Goal: Task Accomplishment & Management: Complete application form

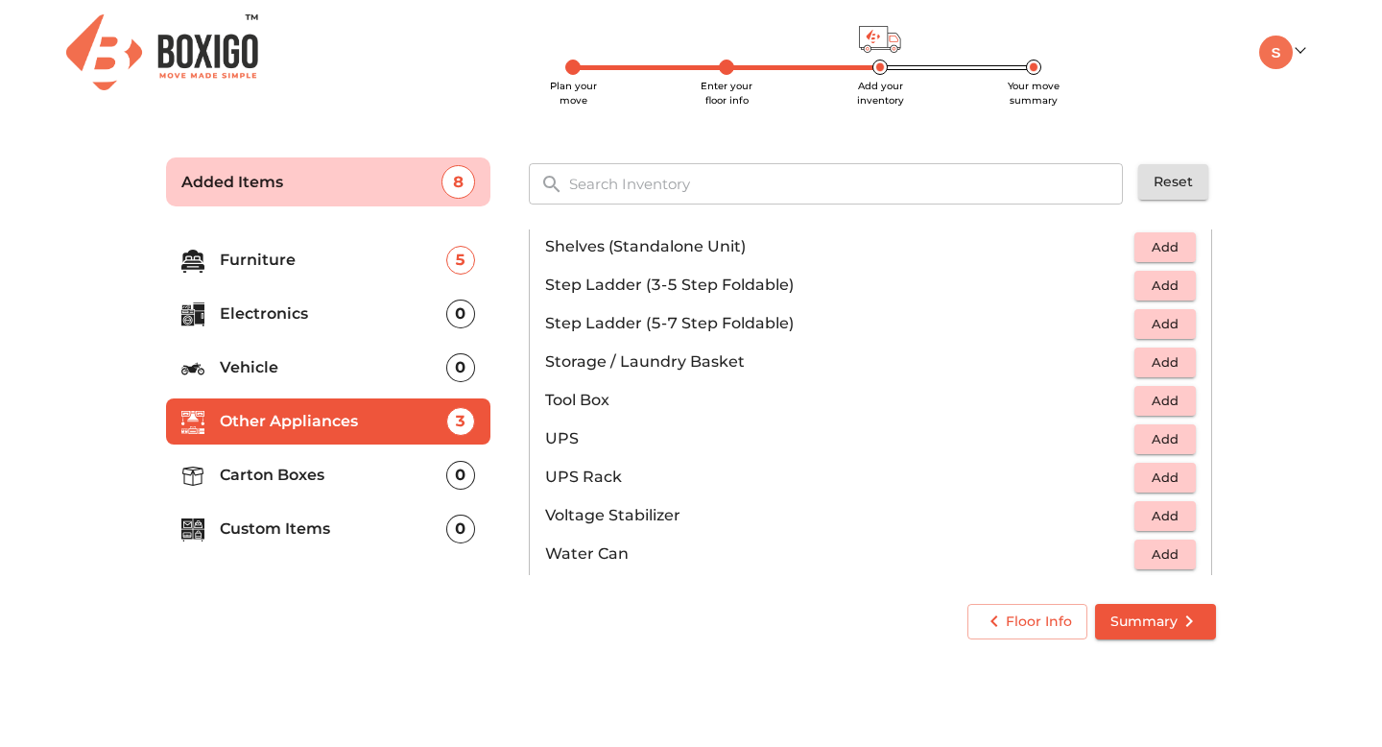
scroll to position [1160, 0]
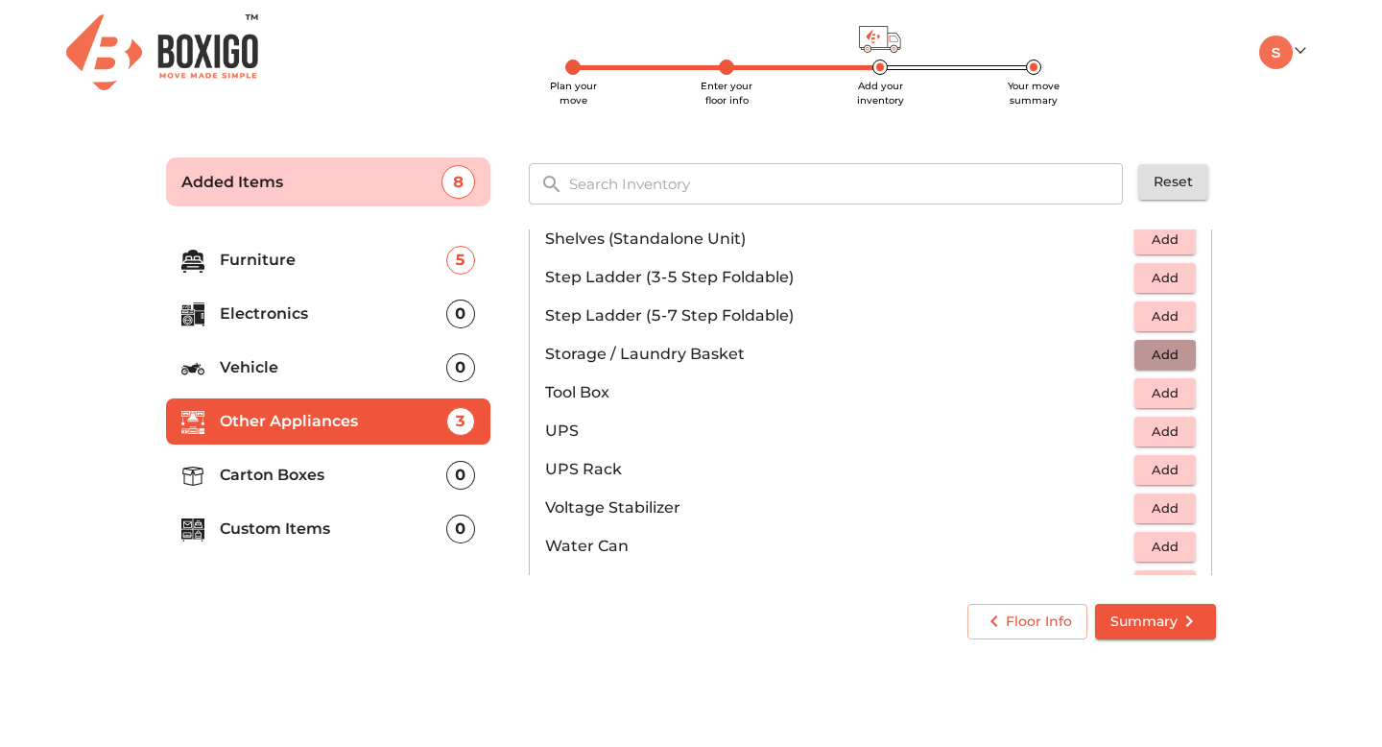
click at [1178, 350] on span "Add" at bounding box center [1165, 355] width 42 height 22
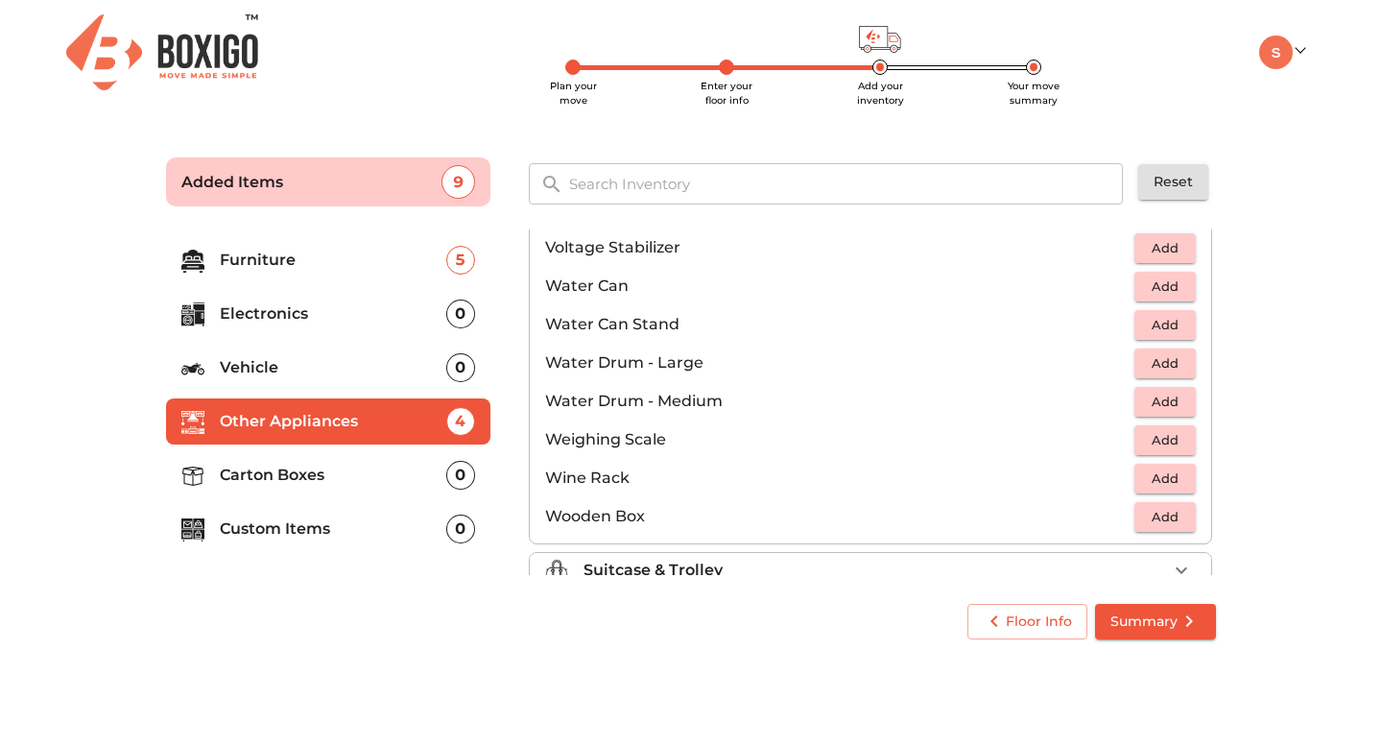
scroll to position [1448, 0]
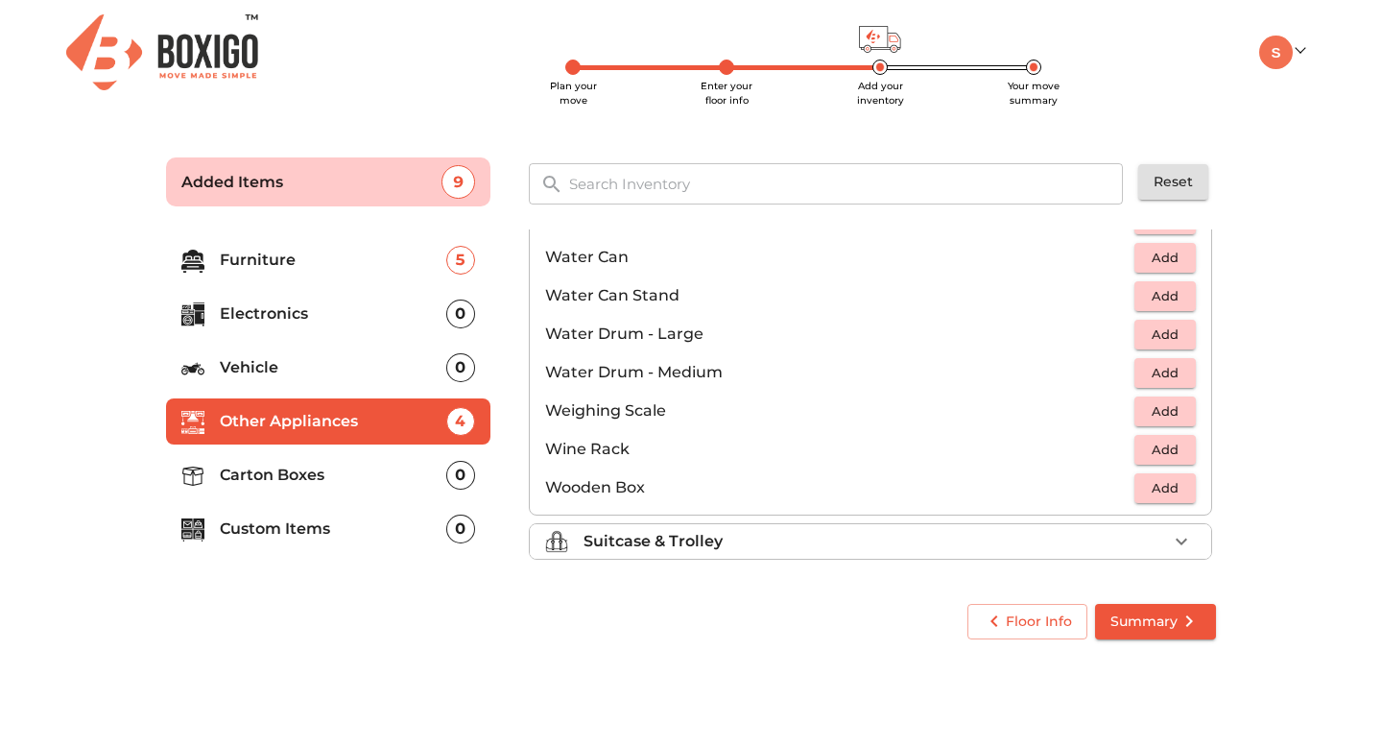
click at [1132, 545] on div "Suitcase & Trolley" at bounding box center [876, 541] width 584 height 23
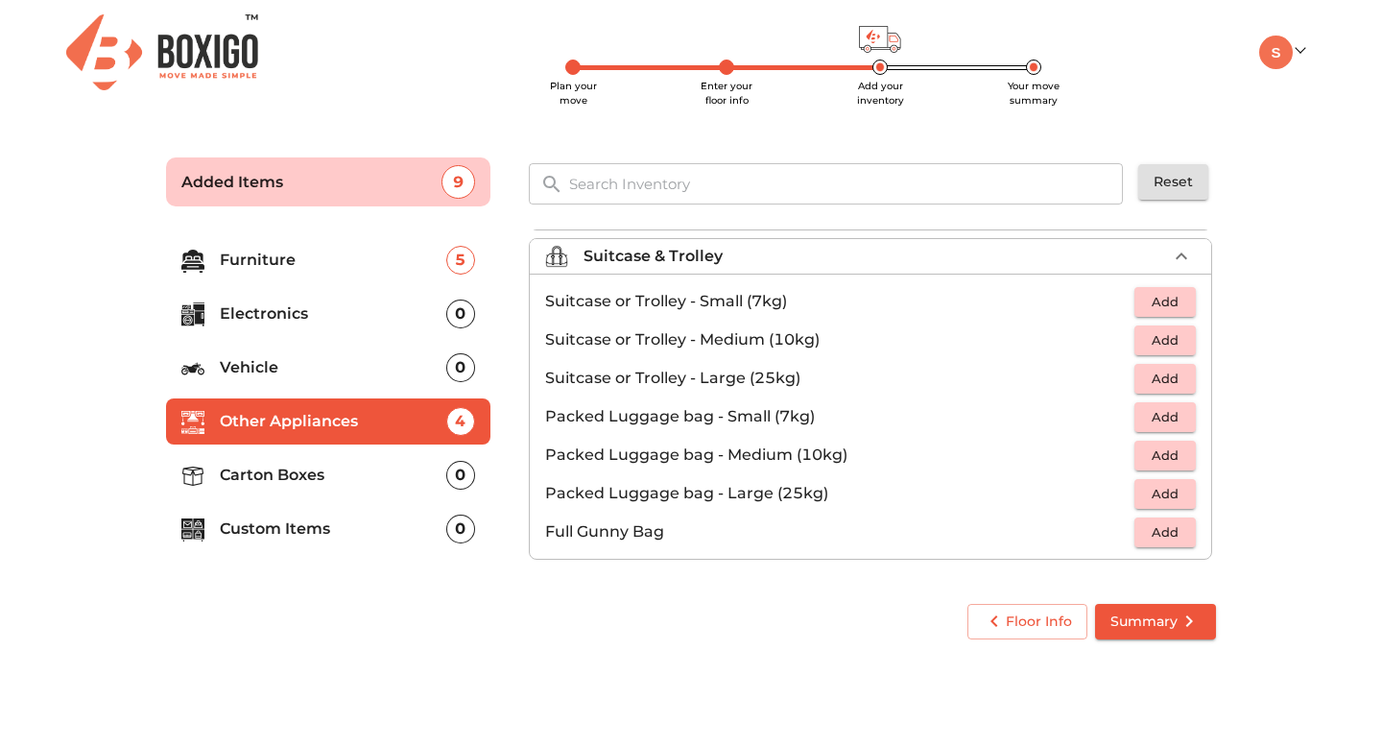
scroll to position [220, 0]
click at [1185, 301] on span "Add" at bounding box center [1165, 302] width 42 height 22
click at [1185, 301] on icon "button" at bounding box center [1181, 301] width 13 height 13
click at [1177, 337] on span "Add" at bounding box center [1165, 340] width 42 height 22
click at [1177, 337] on icon "button" at bounding box center [1181, 339] width 23 height 23
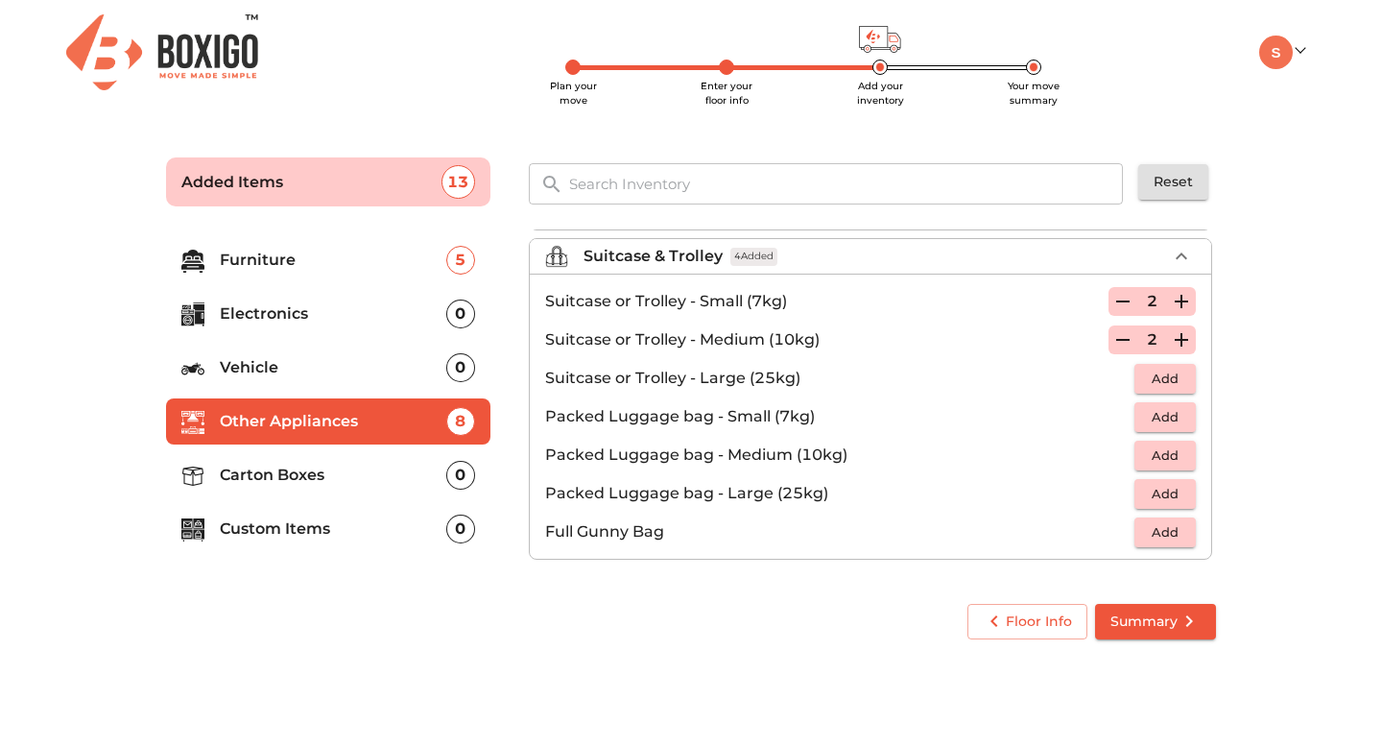
click at [244, 474] on p "Carton Boxes" at bounding box center [333, 475] width 227 height 23
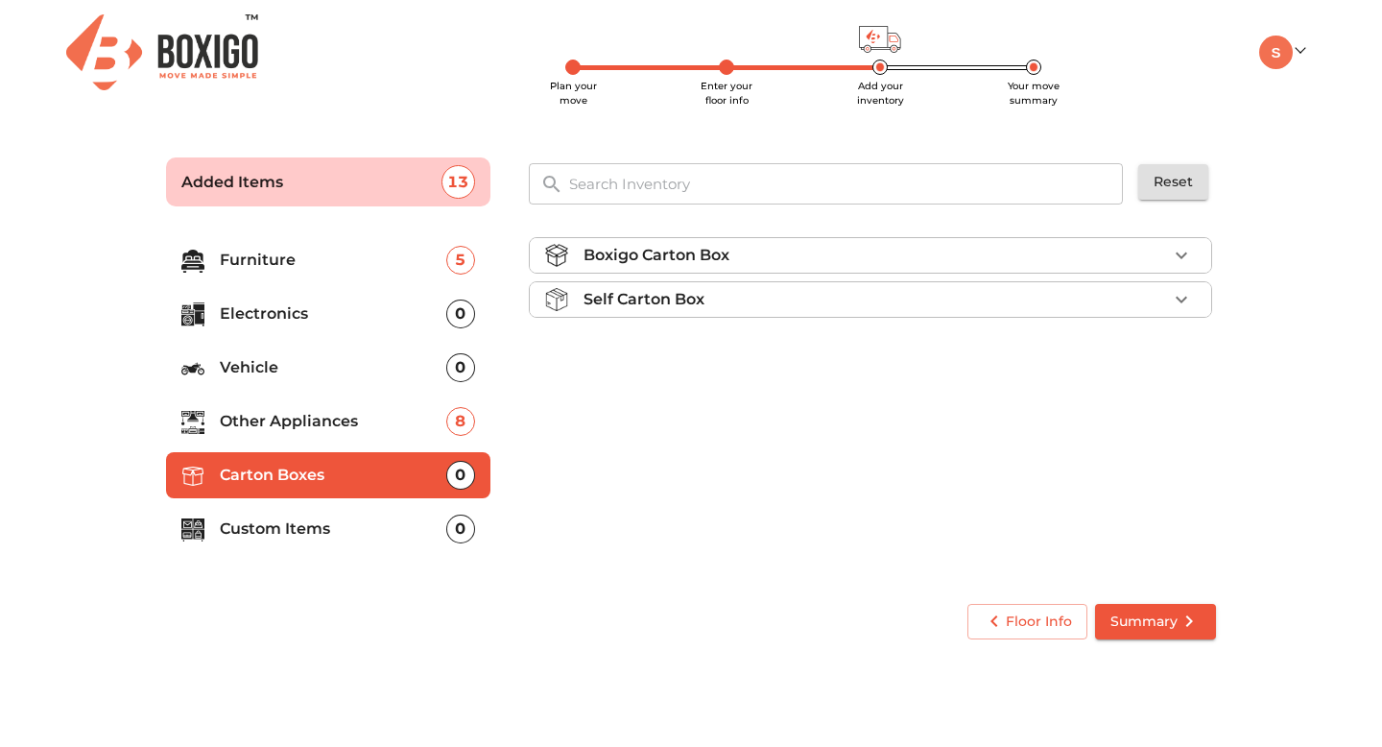
scroll to position [0, 0]
click at [1178, 252] on icon "button" at bounding box center [1182, 255] width 12 height 7
click at [1151, 250] on div "Boxigo Carton Box" at bounding box center [876, 255] width 584 height 23
click at [1186, 301] on button "Add" at bounding box center [1165, 301] width 61 height 30
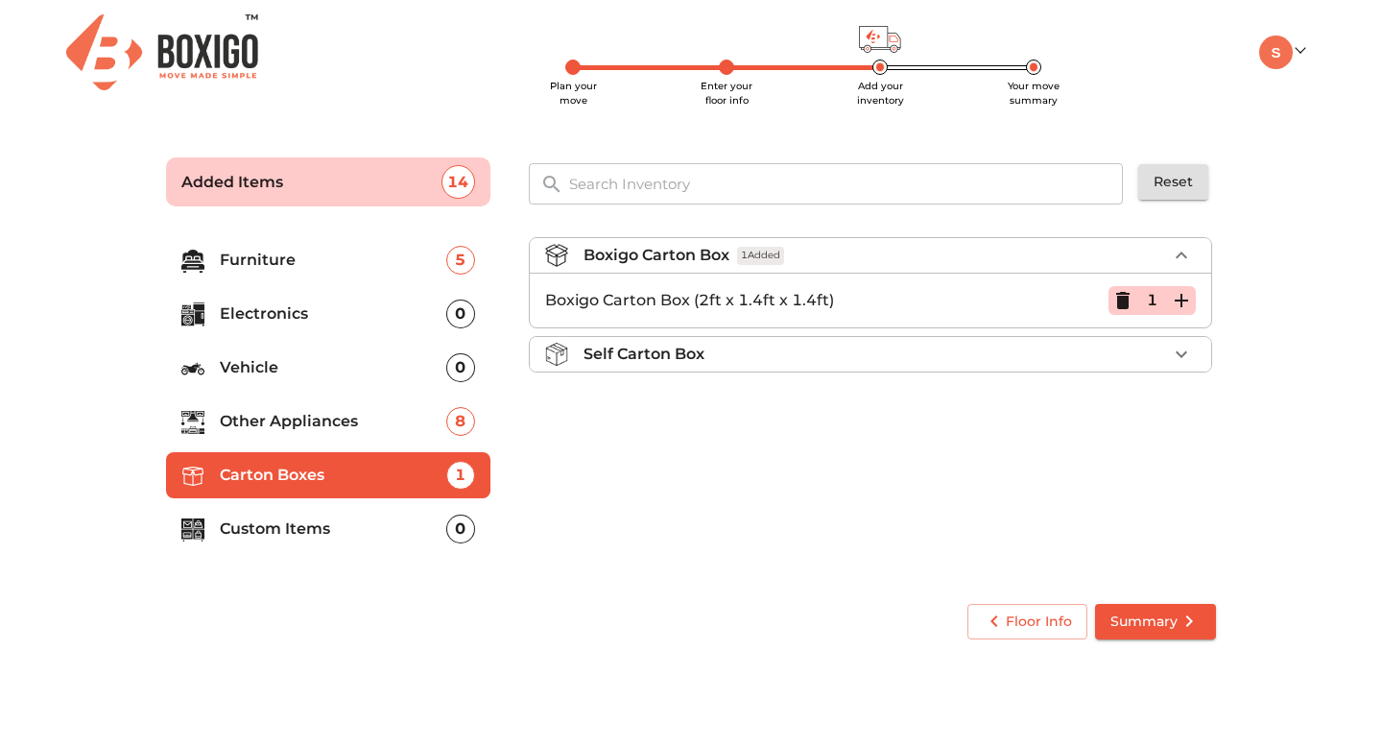
click at [1186, 301] on icon "button" at bounding box center [1181, 300] width 23 height 23
click at [321, 503] on ul "Furniture 5 Electronics 0 Vehicle 0 Other Appliances 8 Carton Boxes 4 Custom It…" at bounding box center [328, 398] width 324 height 338
click at [280, 527] on p "Custom Items" at bounding box center [333, 528] width 227 height 23
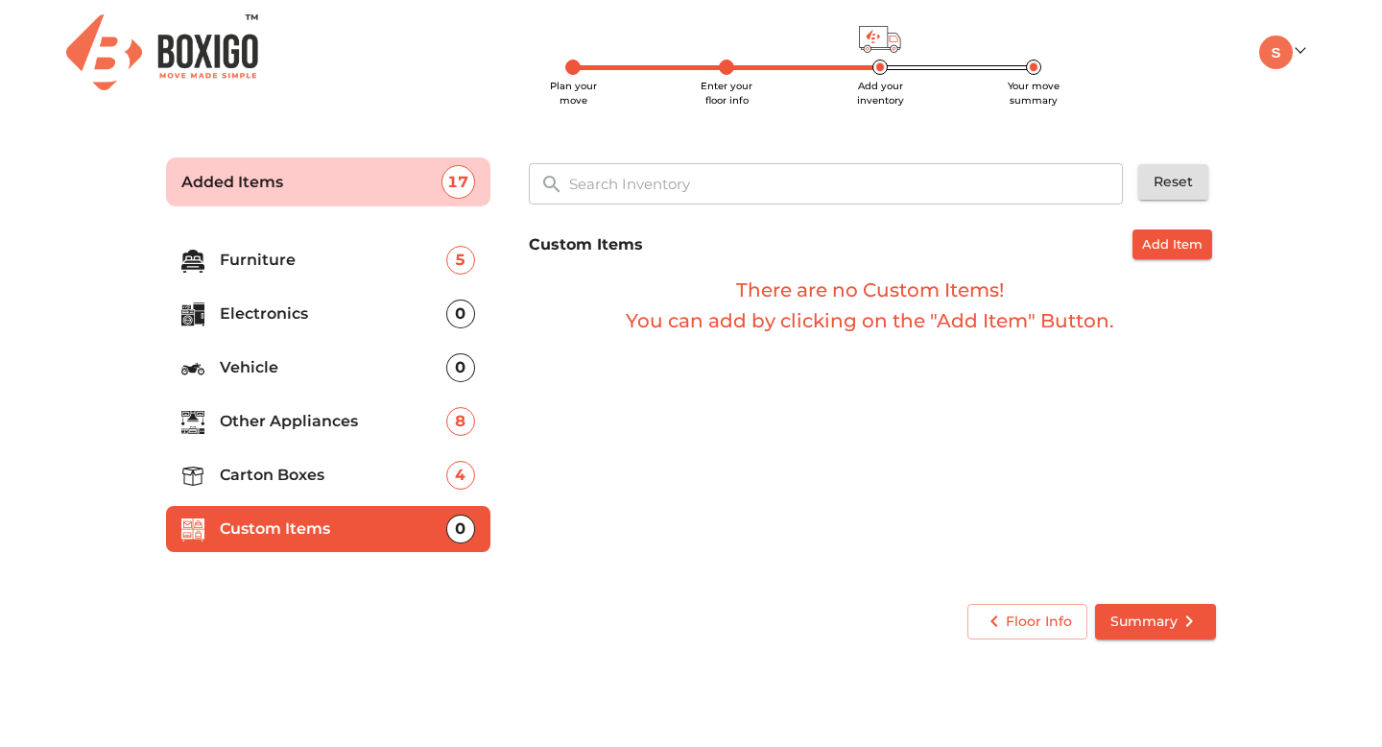
click at [1185, 626] on icon "submit" at bounding box center [1189, 621] width 23 height 23
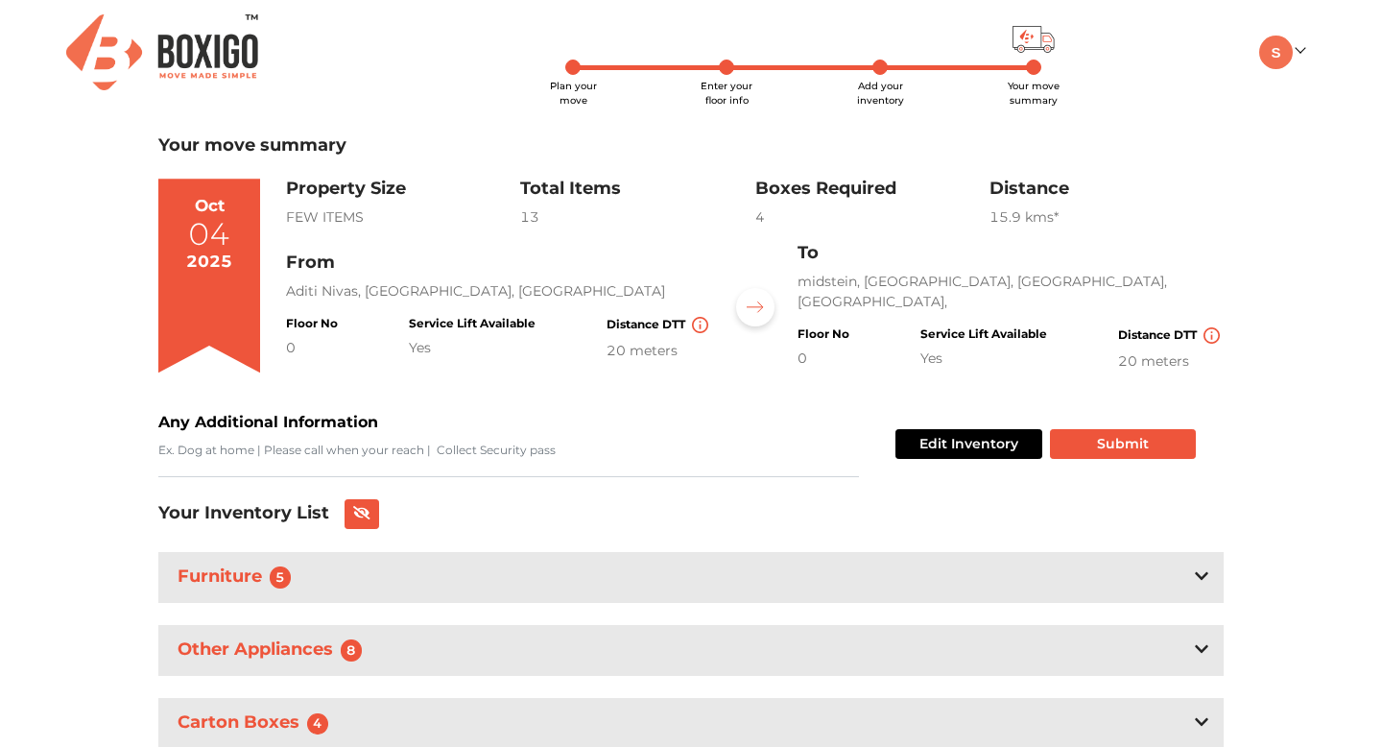
scroll to position [71, 0]
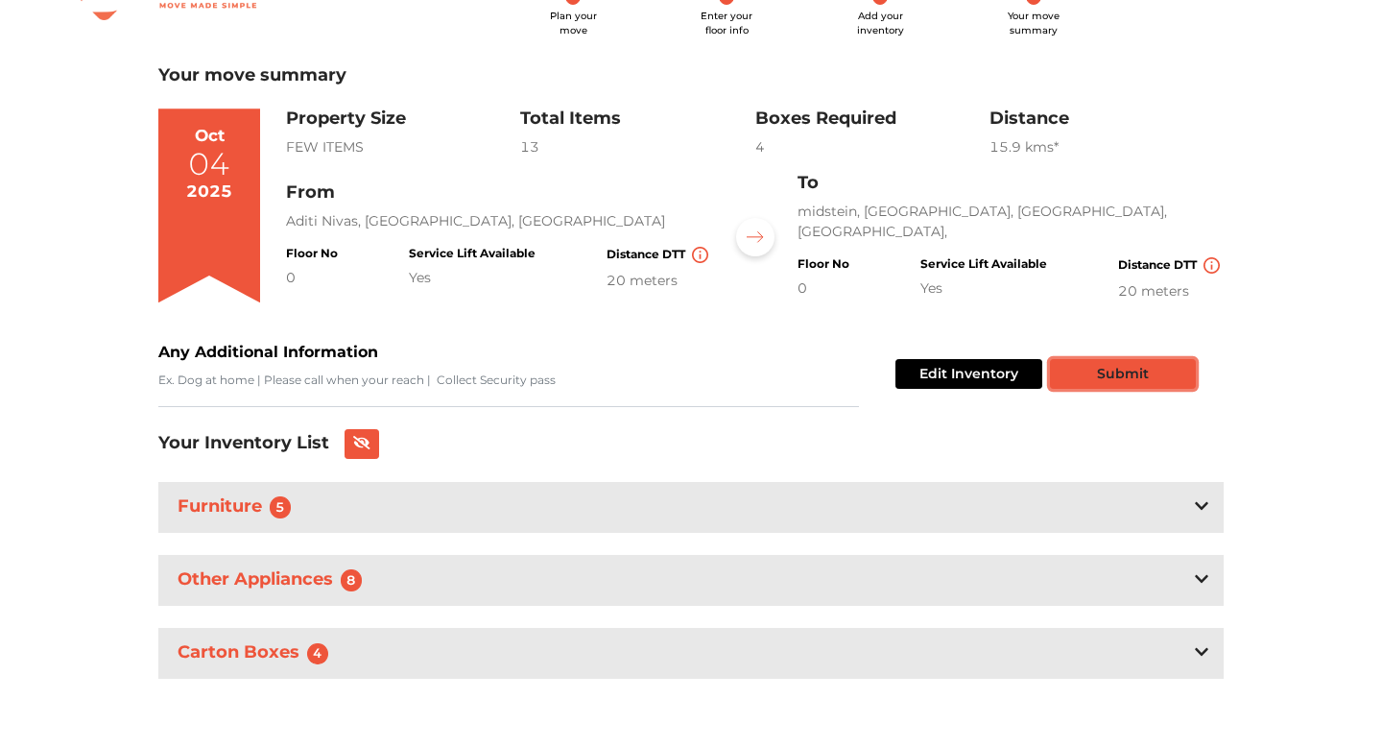
click at [1093, 366] on button "Submit" at bounding box center [1123, 374] width 146 height 30
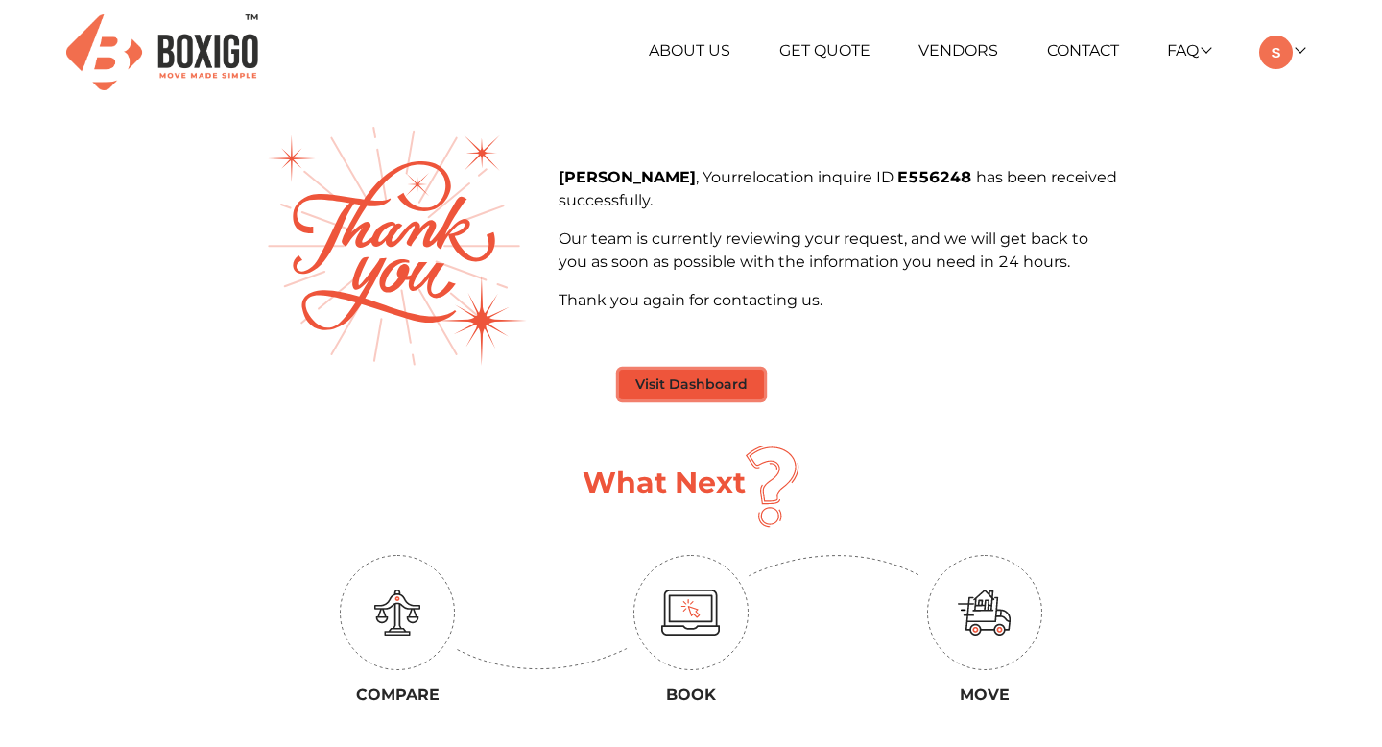
click at [702, 379] on button "Visit Dashboard" at bounding box center [691, 385] width 145 height 30
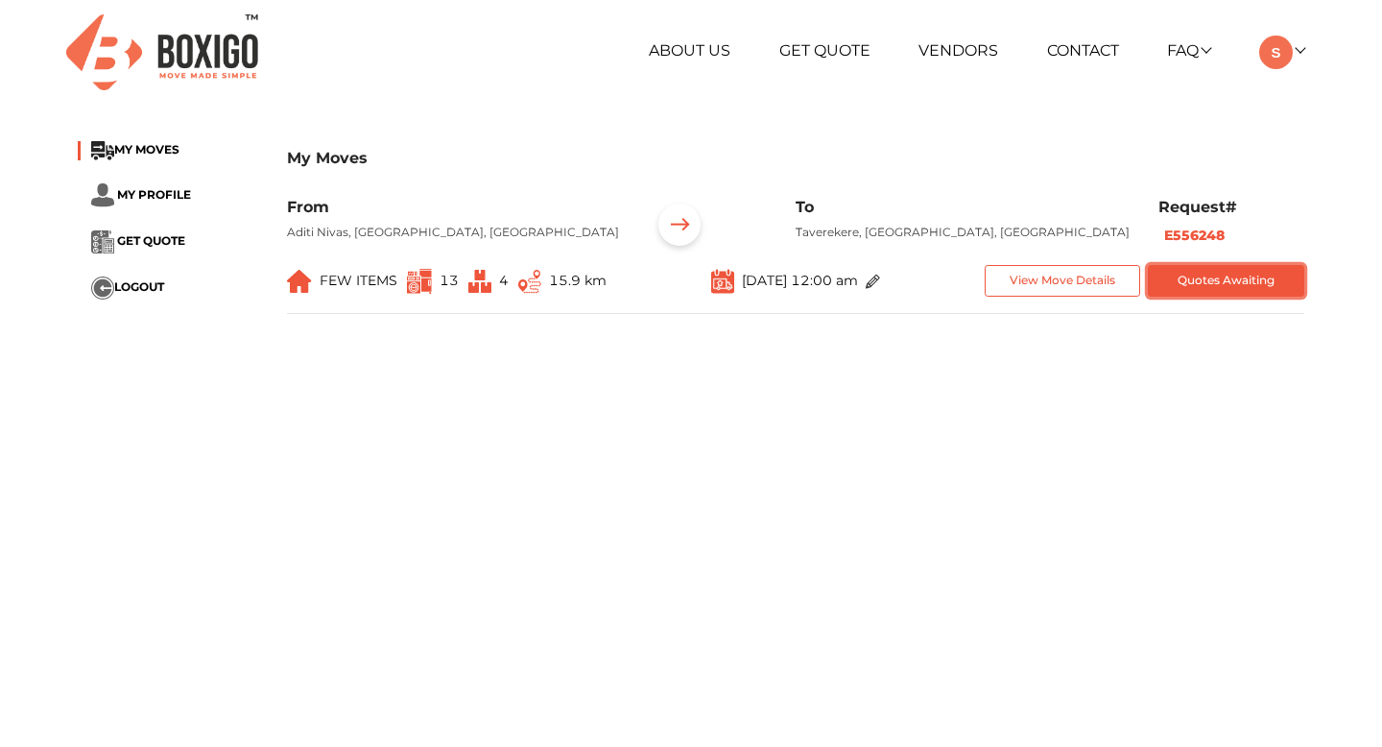
click at [1184, 297] on button "Quotes Awaiting" at bounding box center [1226, 281] width 156 height 32
click at [1181, 297] on button "Quotes Awaiting" at bounding box center [1226, 281] width 156 height 32
click at [1086, 293] on button "View Move Details" at bounding box center [1063, 281] width 156 height 32
